Goal: Find specific page/section: Find specific page/section

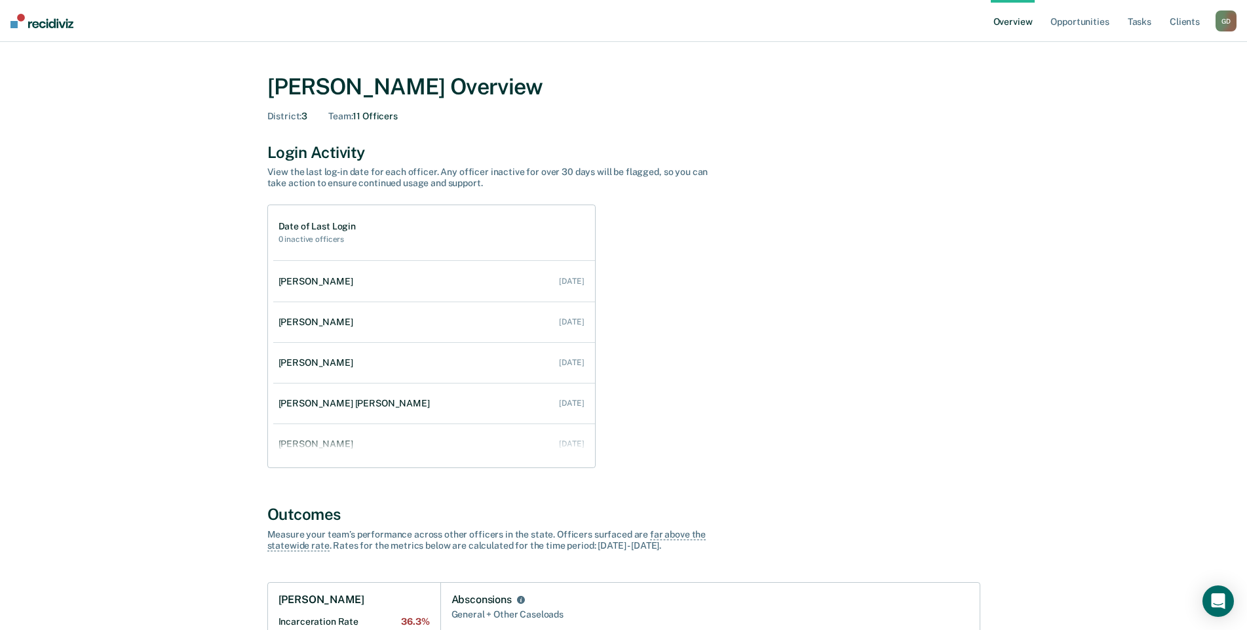
click at [1228, 21] on div "G D" at bounding box center [1225, 20] width 21 height 21
click at [1169, 84] on link "Go to Operations" at bounding box center [1172, 84] width 105 height 11
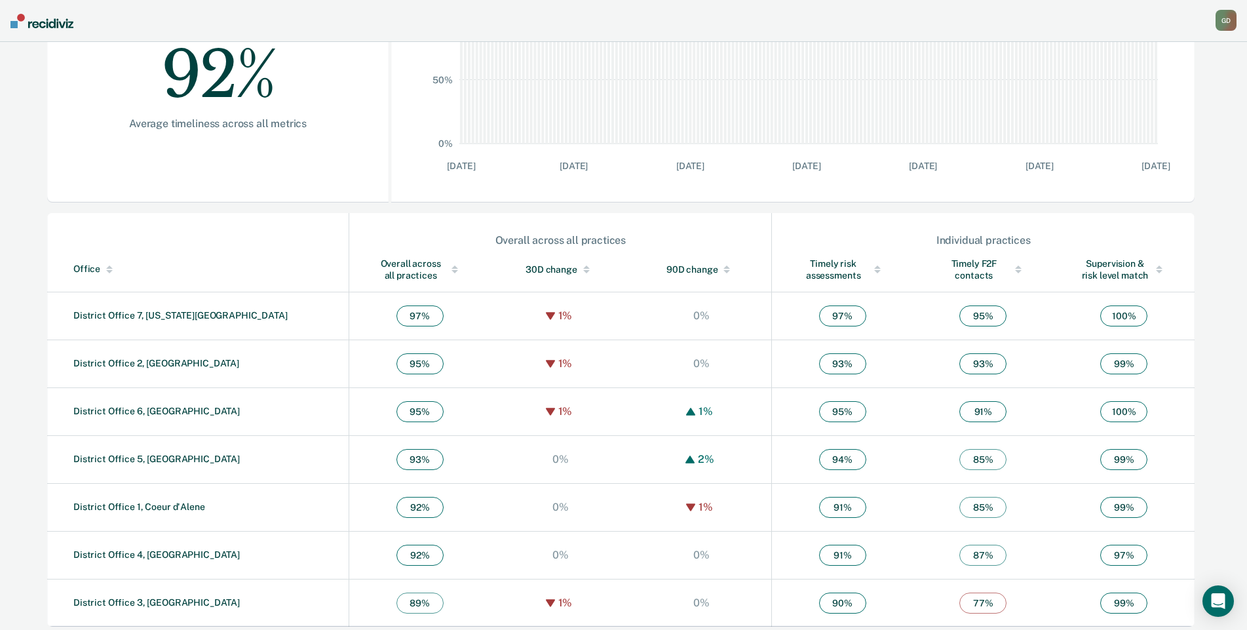
scroll to position [284, 0]
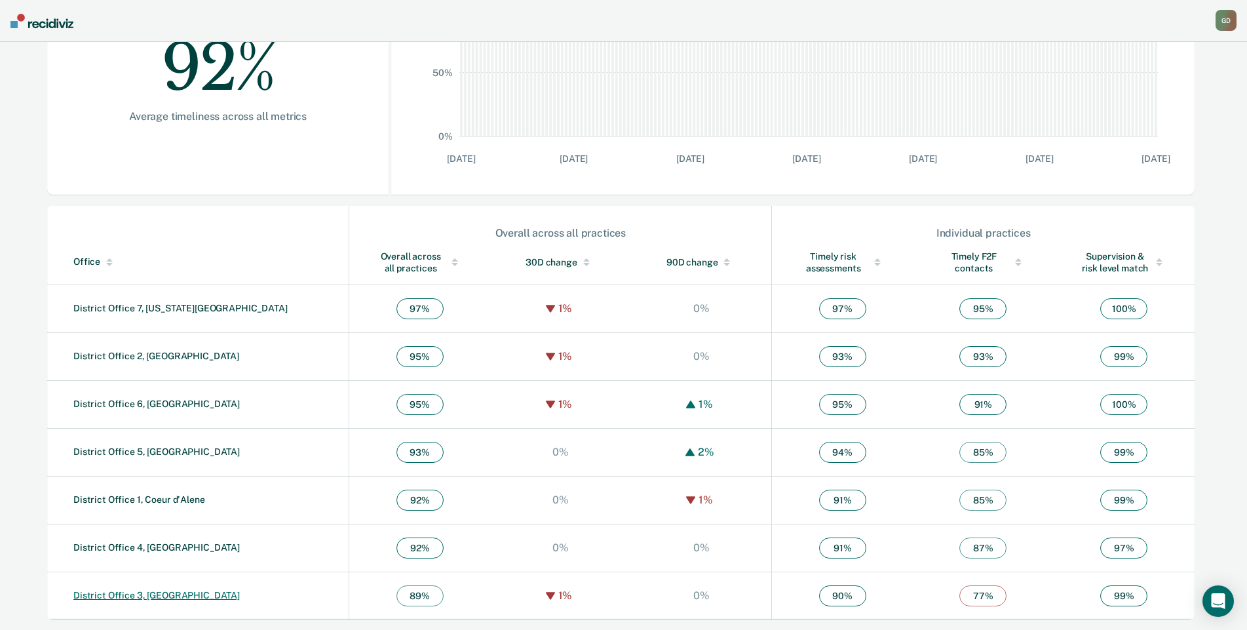
click at [151, 597] on link "District Office 3, [GEOGRAPHIC_DATA]" at bounding box center [156, 595] width 166 height 10
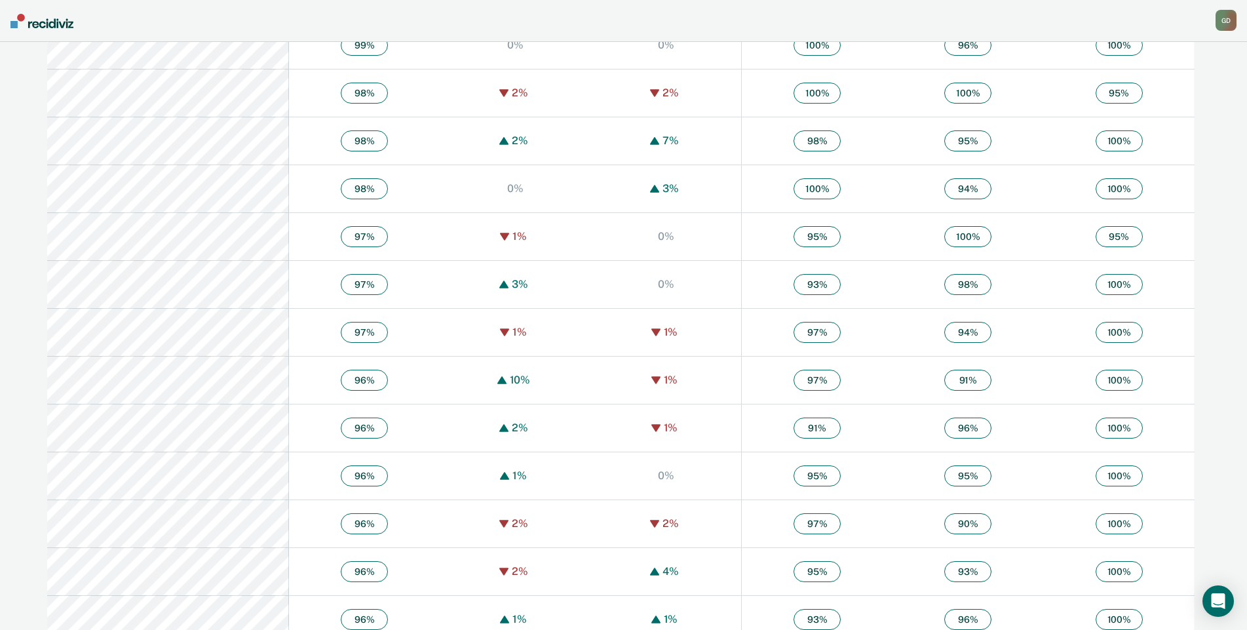
scroll to position [704, 0]
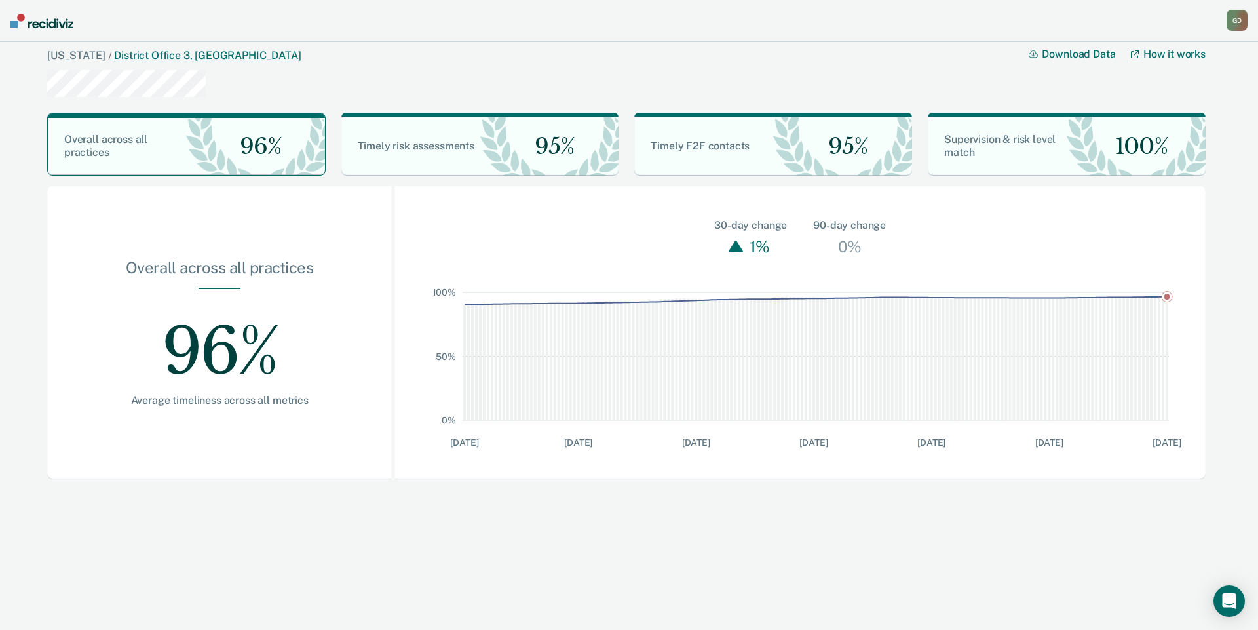
click at [114, 55] on link "District Office 3, [GEOGRAPHIC_DATA]" at bounding box center [207, 55] width 187 height 12
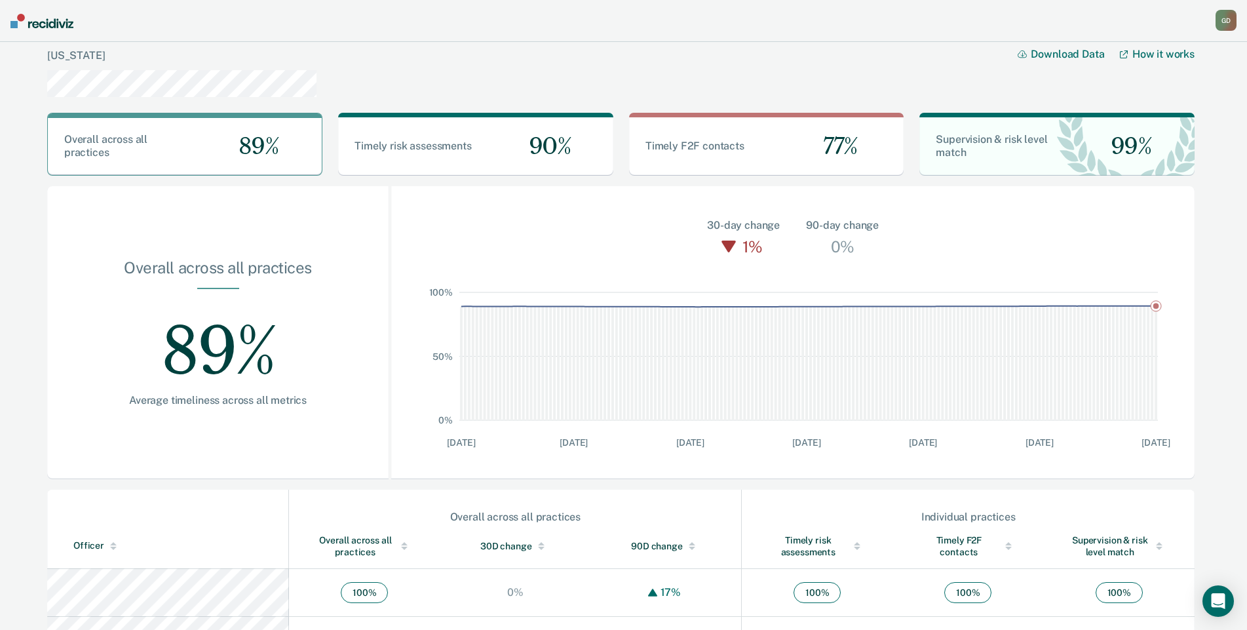
click at [1232, 16] on div "G D" at bounding box center [1225, 20] width 21 height 21
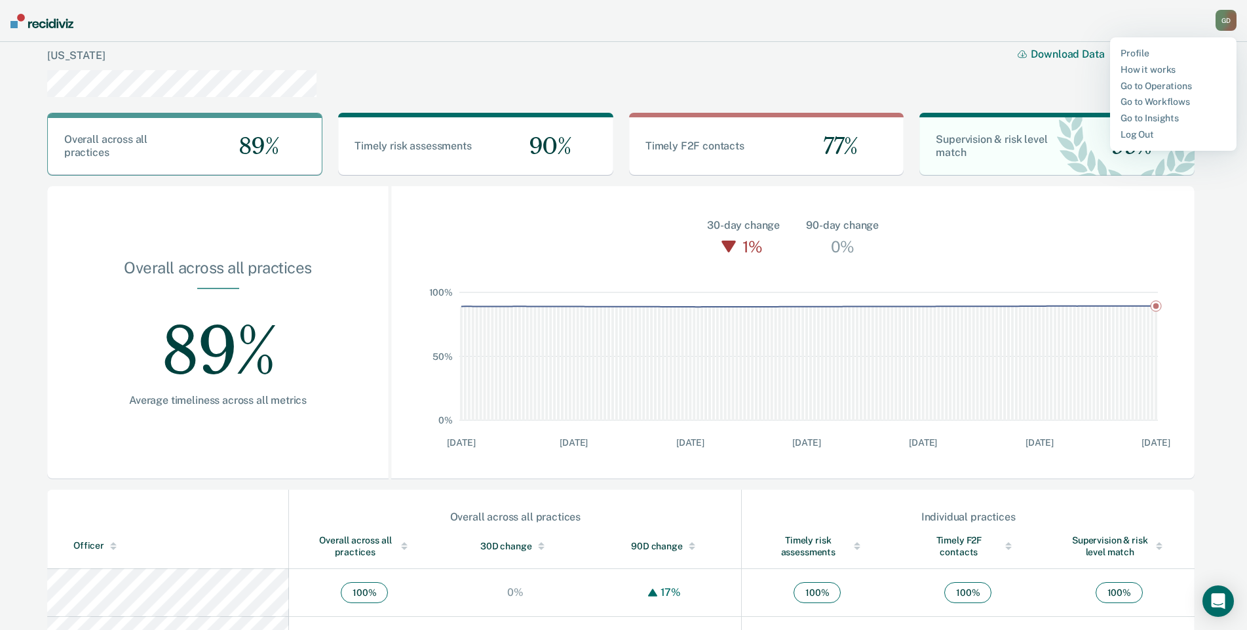
click at [1232, 16] on div "G D" at bounding box center [1225, 20] width 21 height 21
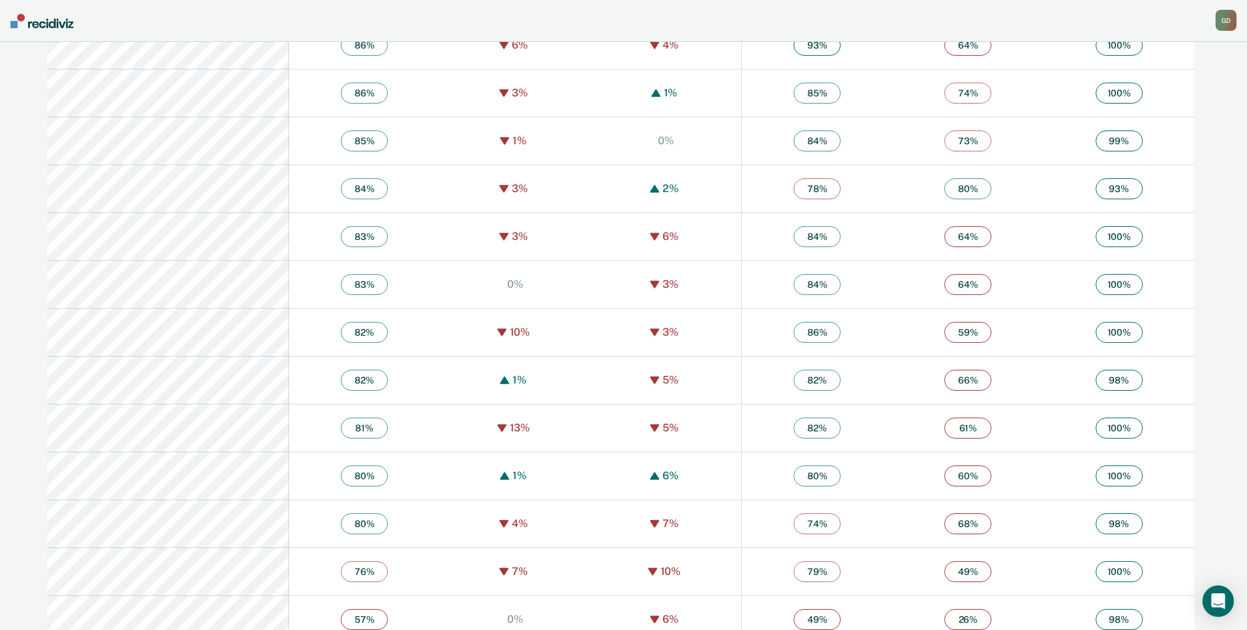
scroll to position [2325, 0]
